Goal: Task Accomplishment & Management: Use online tool/utility

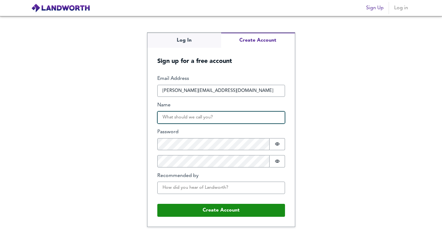
click at [185, 117] on input "Name" at bounding box center [221, 117] width 128 height 12
type input "Gary Higson"
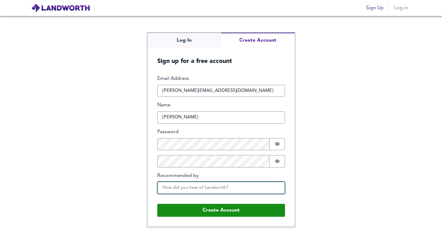
click at [194, 187] on input "Recommended by" at bounding box center [221, 188] width 128 height 12
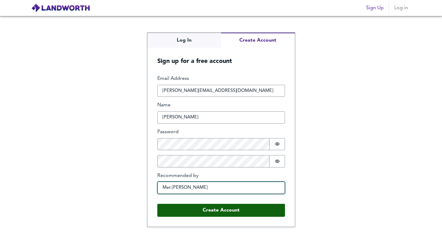
type input "Met Paul"
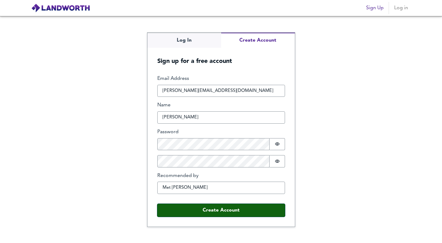
click at [204, 212] on button "Create Account" at bounding box center [221, 210] width 128 height 13
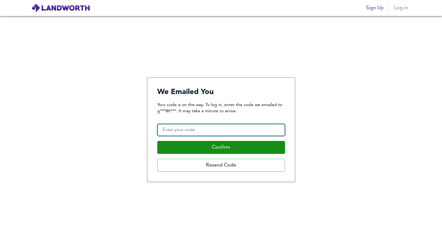
click at [189, 132] on input "Confirmation Code" at bounding box center [221, 130] width 128 height 12
paste input "971798"
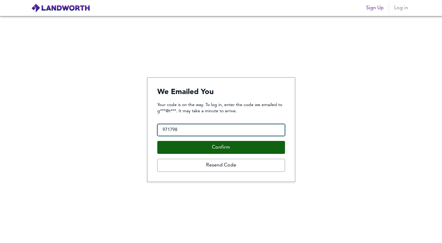
type input "971798"
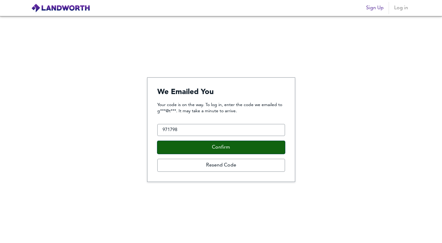
click at [207, 144] on button "Confirm" at bounding box center [221, 147] width 128 height 13
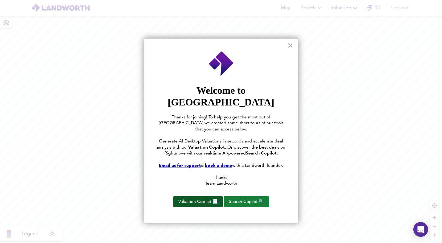
click at [187, 196] on button "Valuation Copilot 📃" at bounding box center [197, 201] width 49 height 11
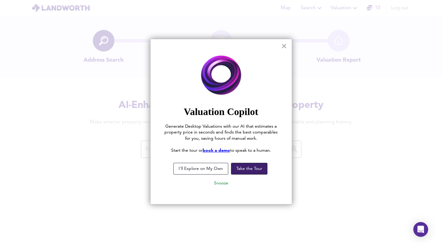
click at [241, 166] on button "Take the Tour" at bounding box center [249, 169] width 36 height 12
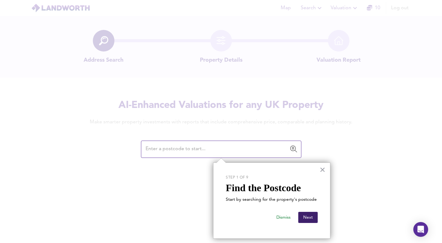
click at [312, 218] on button "Next" at bounding box center [307, 217] width 19 height 11
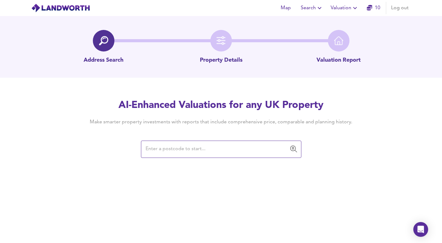
click at [201, 152] on input "text" at bounding box center [217, 149] width 146 height 12
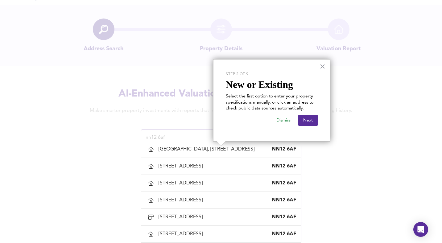
scroll to position [1009, 0]
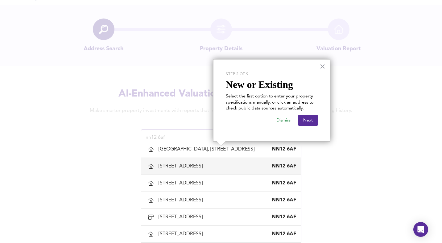
click at [189, 170] on div "66 Watling Street East, Towcester, West Northamptonshire" at bounding box center [182, 166] width 47 height 7
type input "66 Watling Street East, Towcester, West Northamptonshire"
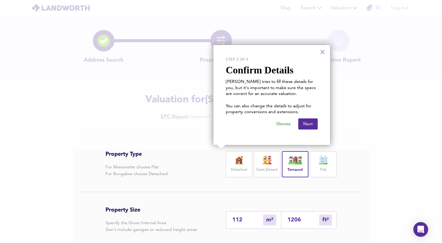
scroll to position [45, 0]
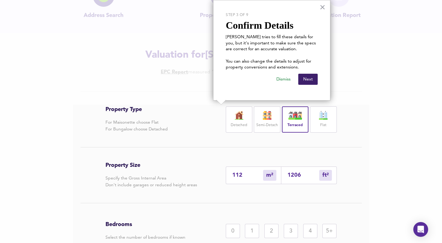
click at [308, 80] on button "Next" at bounding box center [307, 79] width 19 height 11
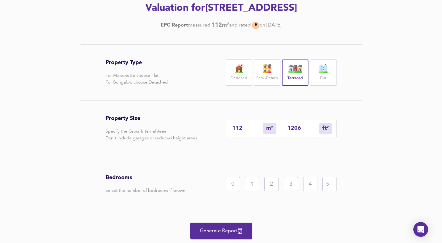
scroll to position [124, 0]
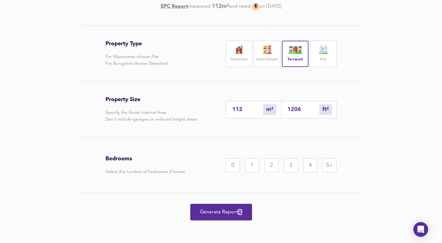
click at [289, 165] on div "3" at bounding box center [291, 165] width 14 height 14
click at [222, 212] on span "Generate Report" at bounding box center [221, 212] width 49 height 9
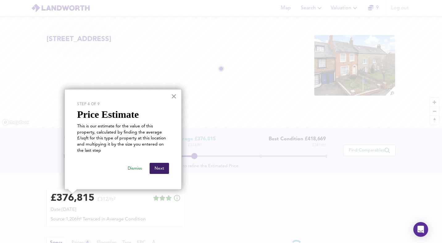
click at [158, 170] on button "Next" at bounding box center [159, 168] width 19 height 11
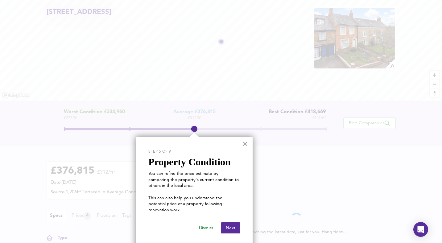
scroll to position [27, 0]
click at [232, 223] on button "Next" at bounding box center [230, 228] width 19 height 11
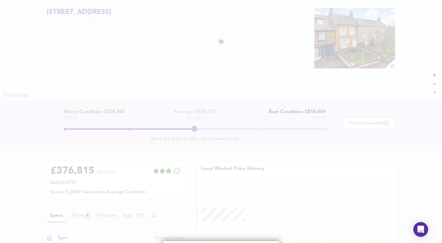
scroll to position [152, 0]
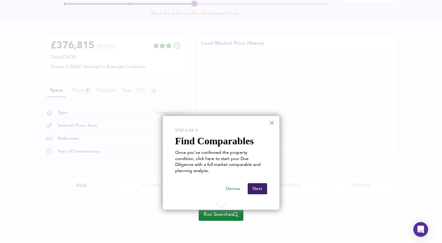
click at [256, 183] on button "Next" at bounding box center [257, 188] width 19 height 11
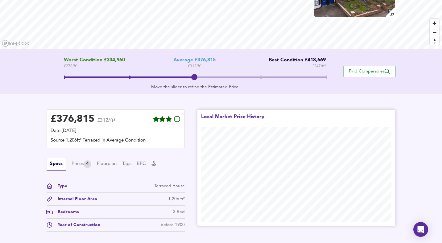
scroll to position [0, 0]
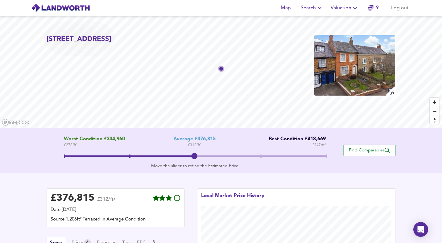
click at [373, 6] on icon "button" at bounding box center [371, 8] width 6 height 6
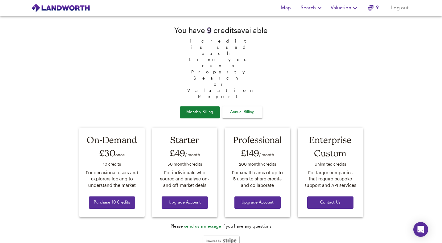
click at [315, 8] on span "Search" at bounding box center [312, 8] width 23 height 9
click at [310, 22] on li "New Search" at bounding box center [311, 22] width 61 height 11
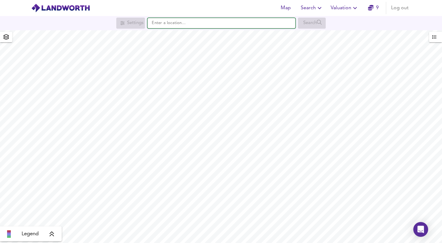
click at [164, 23] on input "text" at bounding box center [222, 23] width 148 height 10
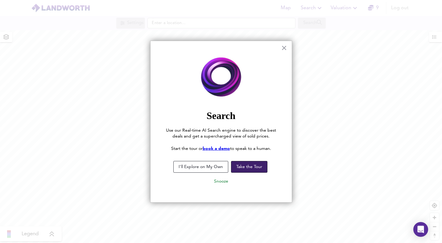
click at [242, 167] on button "Take the Tour" at bounding box center [249, 167] width 36 height 12
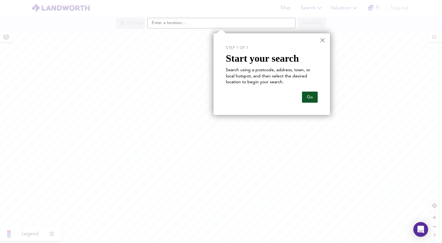
click at [309, 97] on button "Go" at bounding box center [310, 97] width 16 height 11
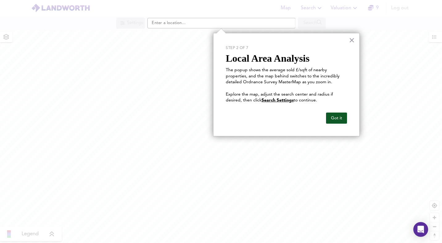
click at [339, 120] on button "Got it" at bounding box center [336, 118] width 21 height 11
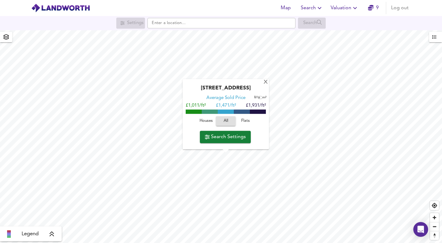
click at [227, 135] on span "Search Settings" at bounding box center [225, 137] width 41 height 9
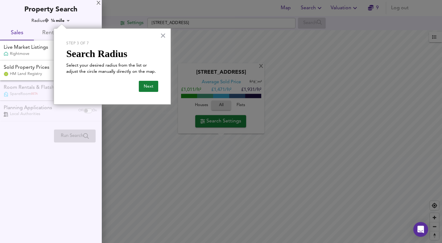
checkbox input "false"
checkbox input "true"
click at [148, 87] on button "Next" at bounding box center [148, 86] width 19 height 11
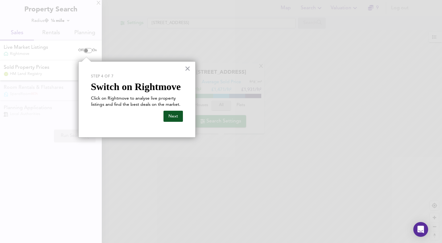
click at [172, 116] on button "Next" at bounding box center [173, 116] width 19 height 11
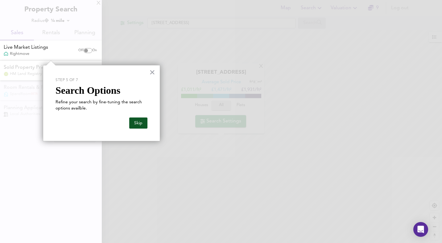
click at [142, 126] on button "Skip" at bounding box center [138, 123] width 18 height 11
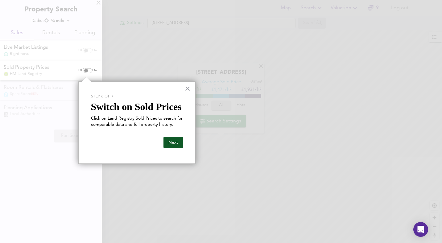
click at [171, 140] on button "Next" at bounding box center [173, 142] width 19 height 11
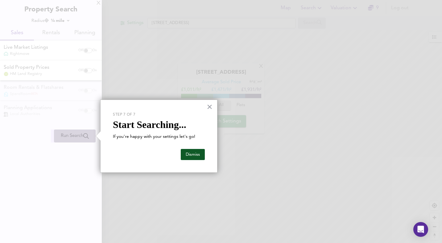
click at [188, 154] on button "Dismiss" at bounding box center [193, 154] width 24 height 11
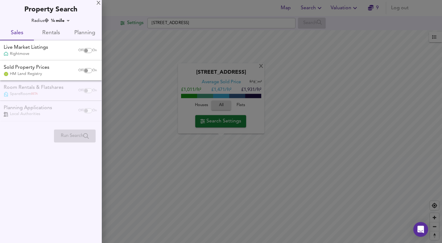
click at [86, 71] on input "checkbox" at bounding box center [86, 70] width 15 height 5
checkbox input "true"
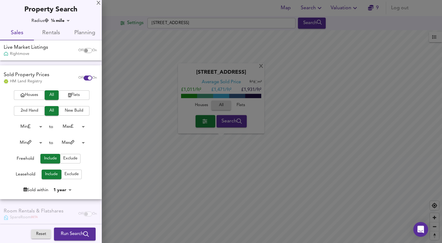
scroll to position [25, 0]
